Goal: Task Accomplishment & Management: Complete application form

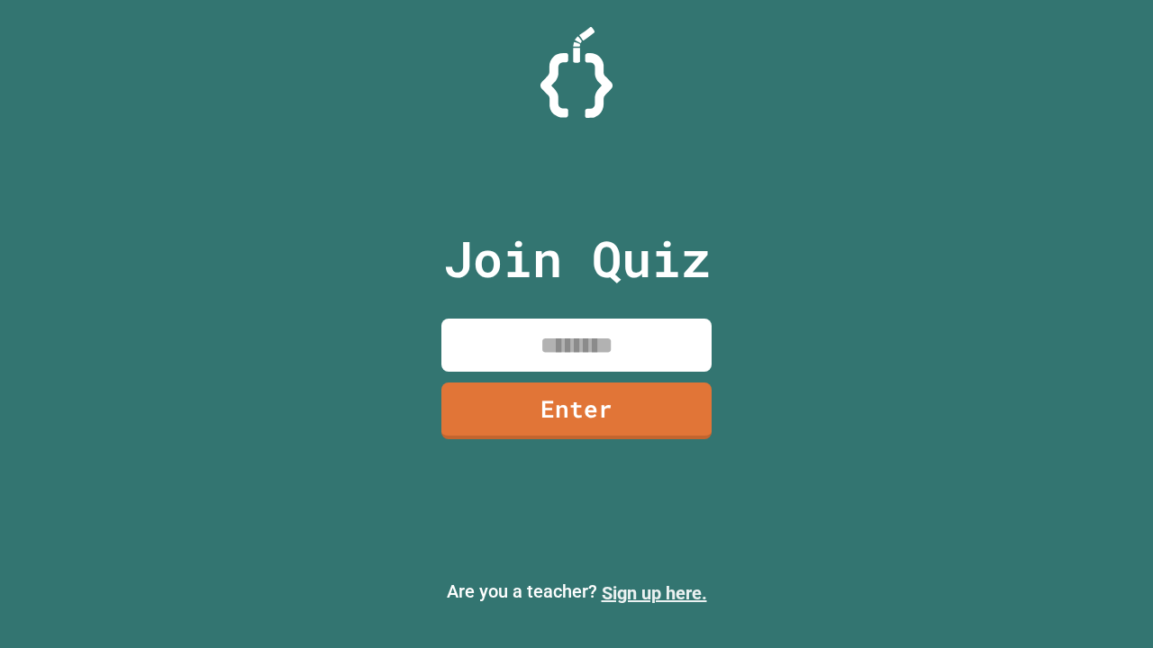
click at [654, 593] on link "Sign up here." at bounding box center [654, 594] width 105 height 22
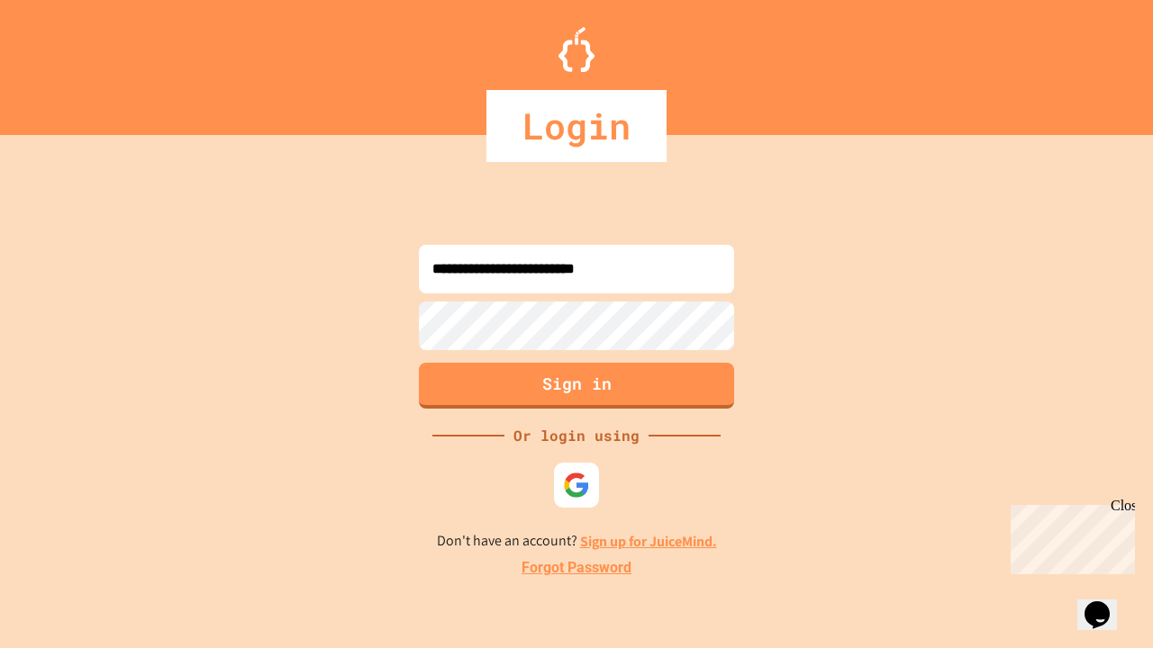
type input "**********"
